Goal: Information Seeking & Learning: Learn about a topic

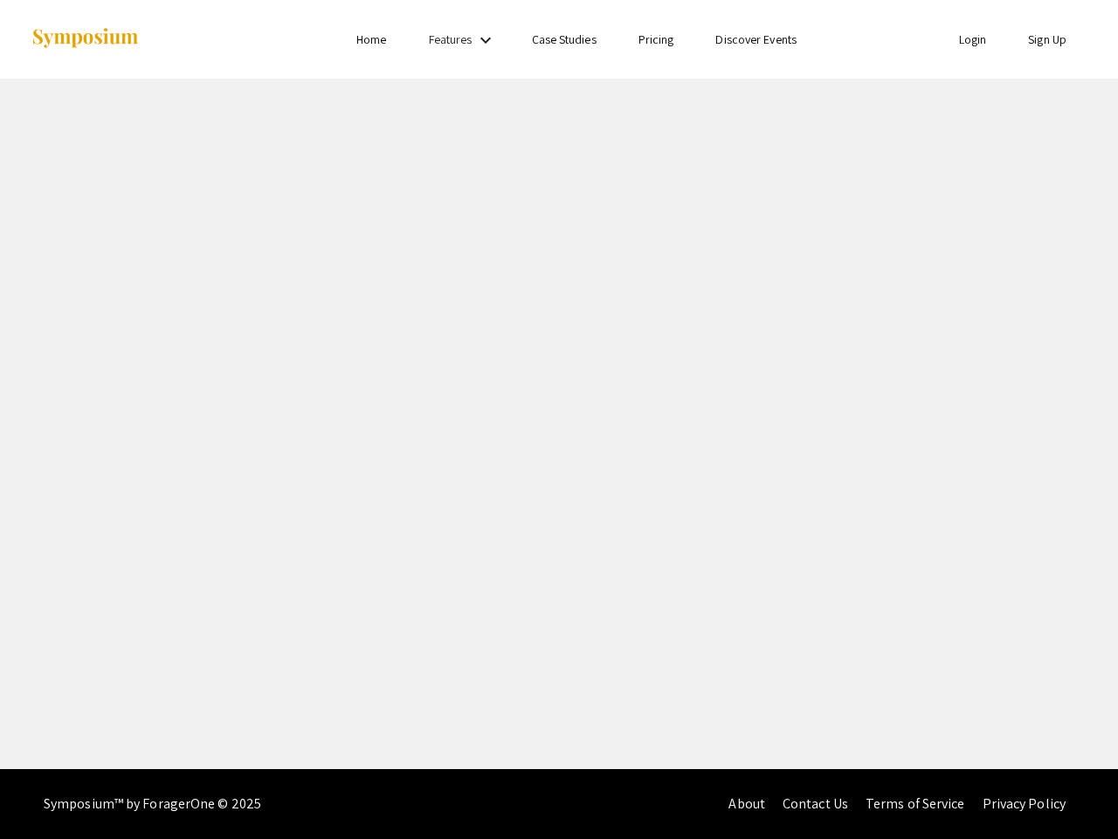
click at [464, 39] on link "Features" at bounding box center [451, 39] width 44 height 16
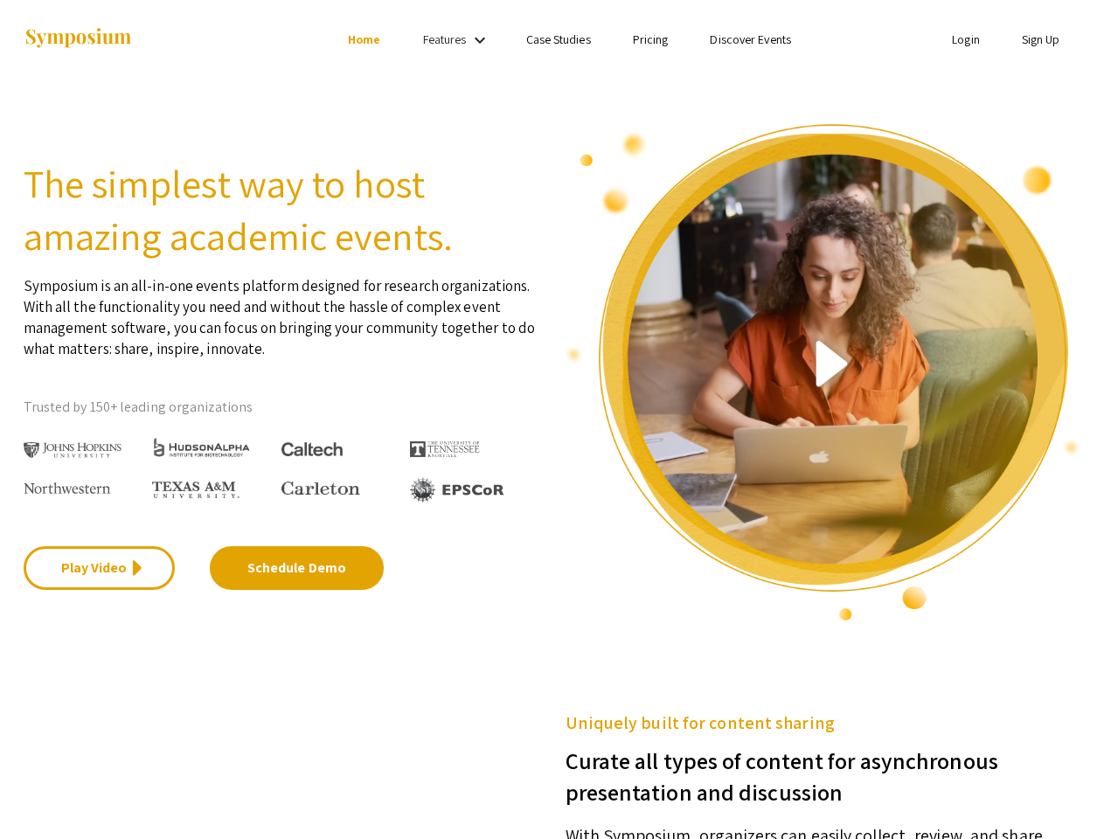
click at [458, 39] on link "Features" at bounding box center [445, 39] width 44 height 16
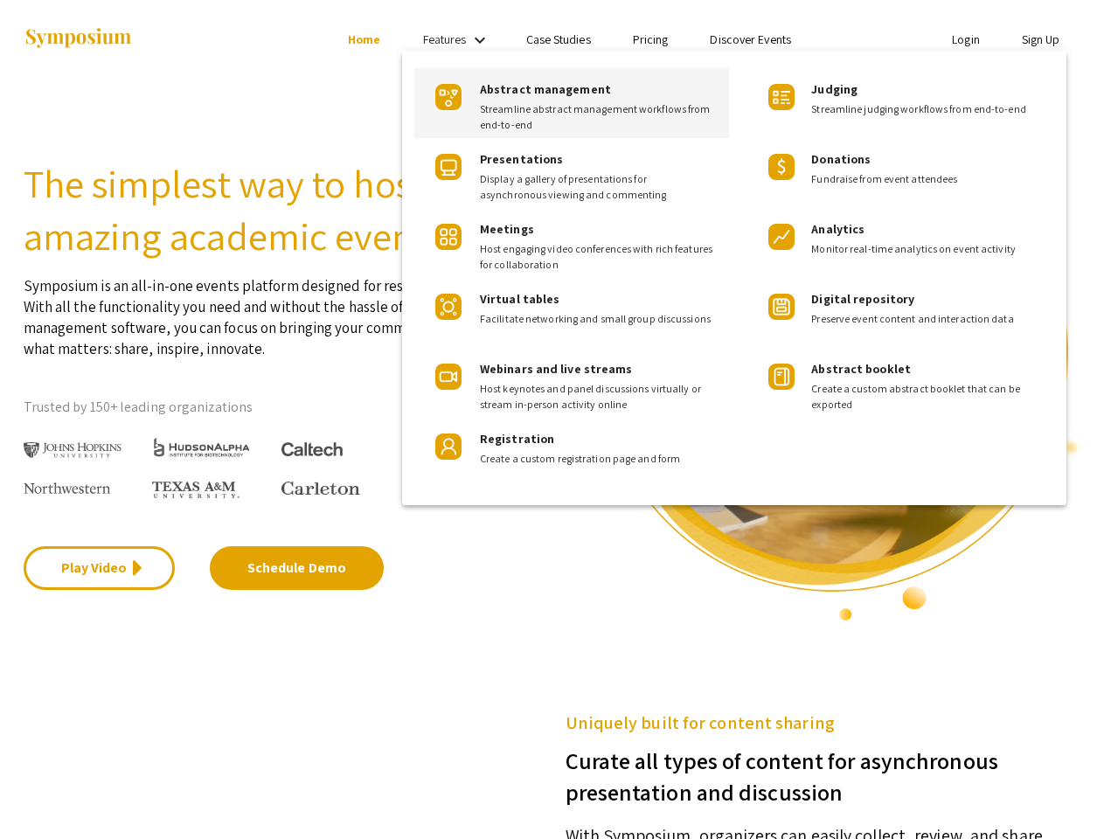
click at [100, 568] on div at bounding box center [552, 419] width 1104 height 839
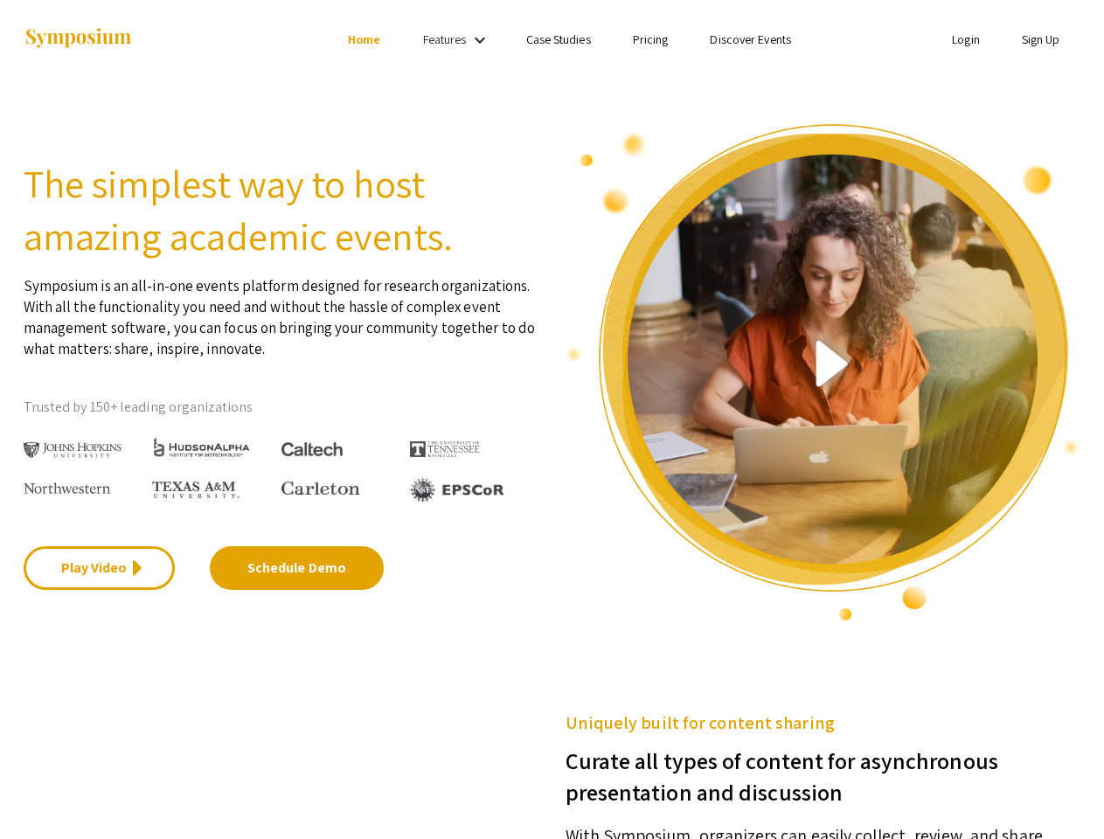
click at [823, 372] on img at bounding box center [823, 372] width 516 height 500
